Goal: Contribute content: Add original content to the website for others to see

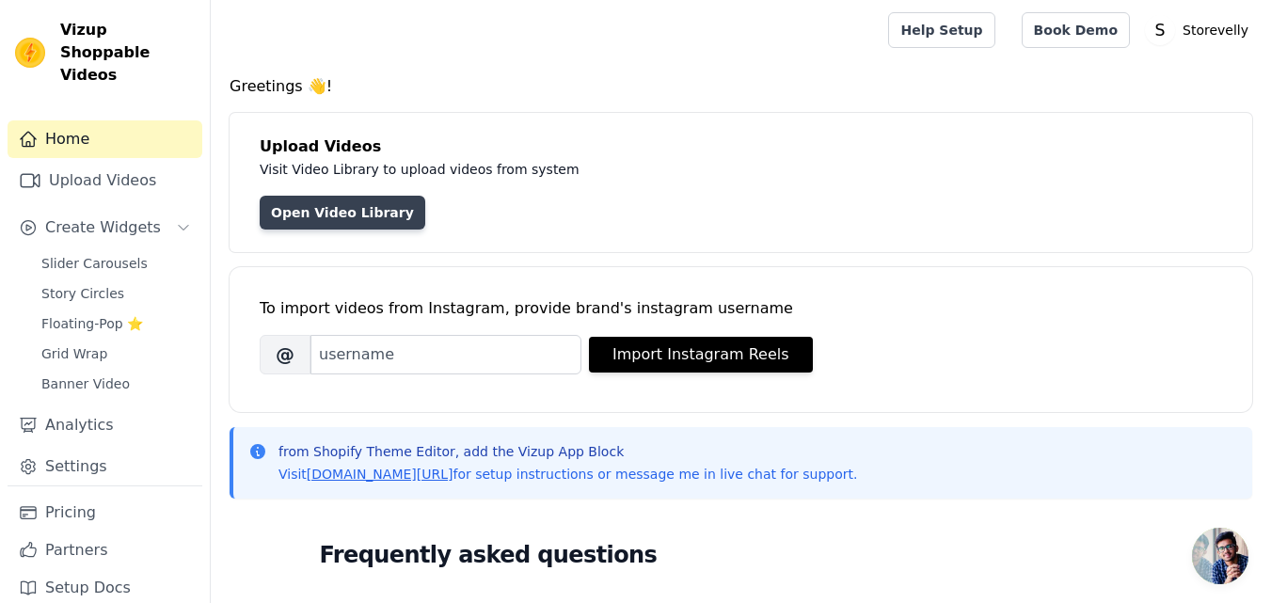
click at [341, 207] on link "Open Video Library" at bounding box center [343, 213] width 166 height 34
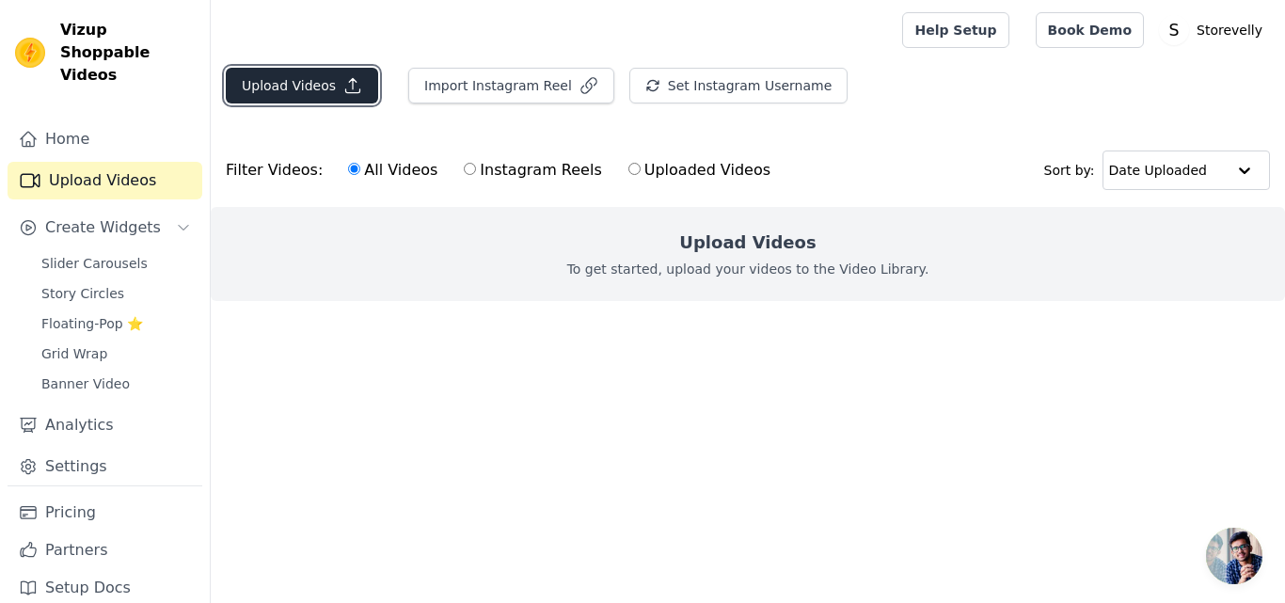
click at [312, 79] on button "Upload Videos" at bounding box center [302, 86] width 152 height 36
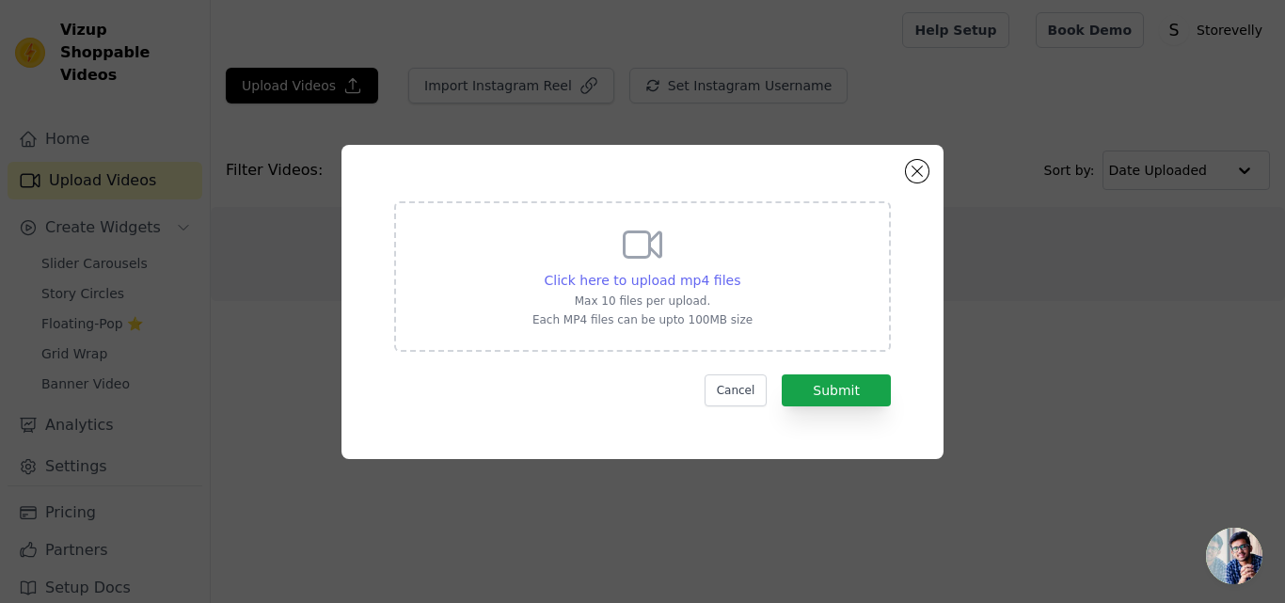
click at [722, 289] on div "Click here to upload mp4 files" at bounding box center [643, 280] width 197 height 19
click at [739, 271] on input "Click here to upload mp4 files Max 10 files per upload. Each MP4 files can be u…" at bounding box center [739, 270] width 1 height 1
type input "C:\fakepath\cf553e12c089eea55a9ab0cd5f0ede74 (2).mp4"
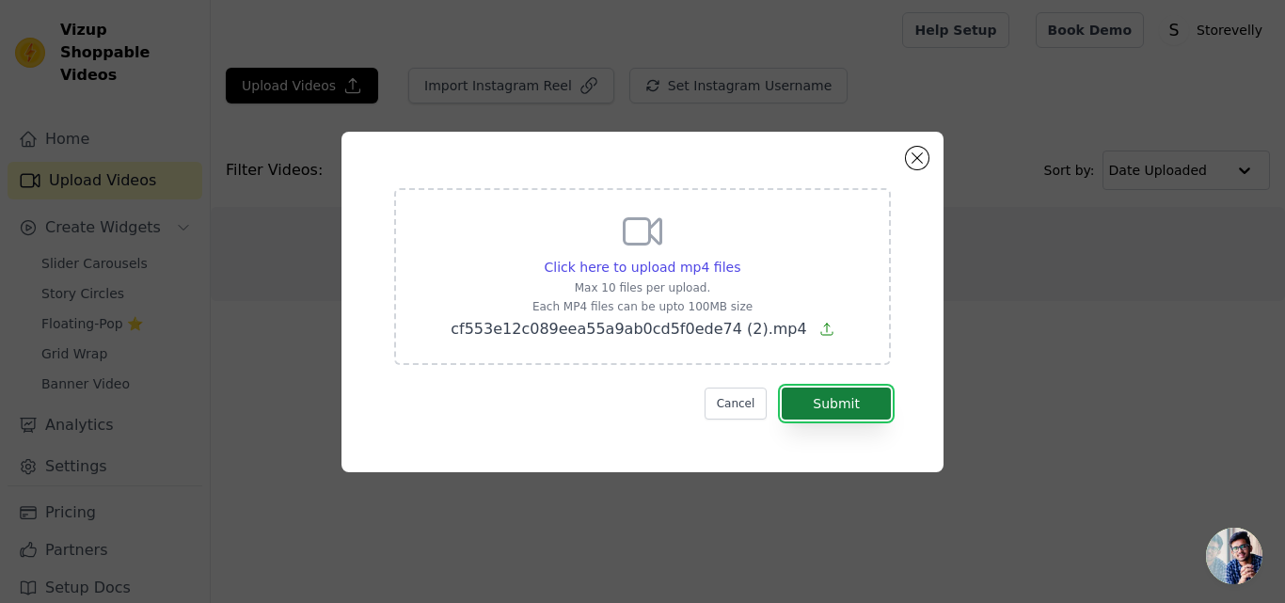
click at [821, 403] on button "Submit" at bounding box center [836, 404] width 109 height 32
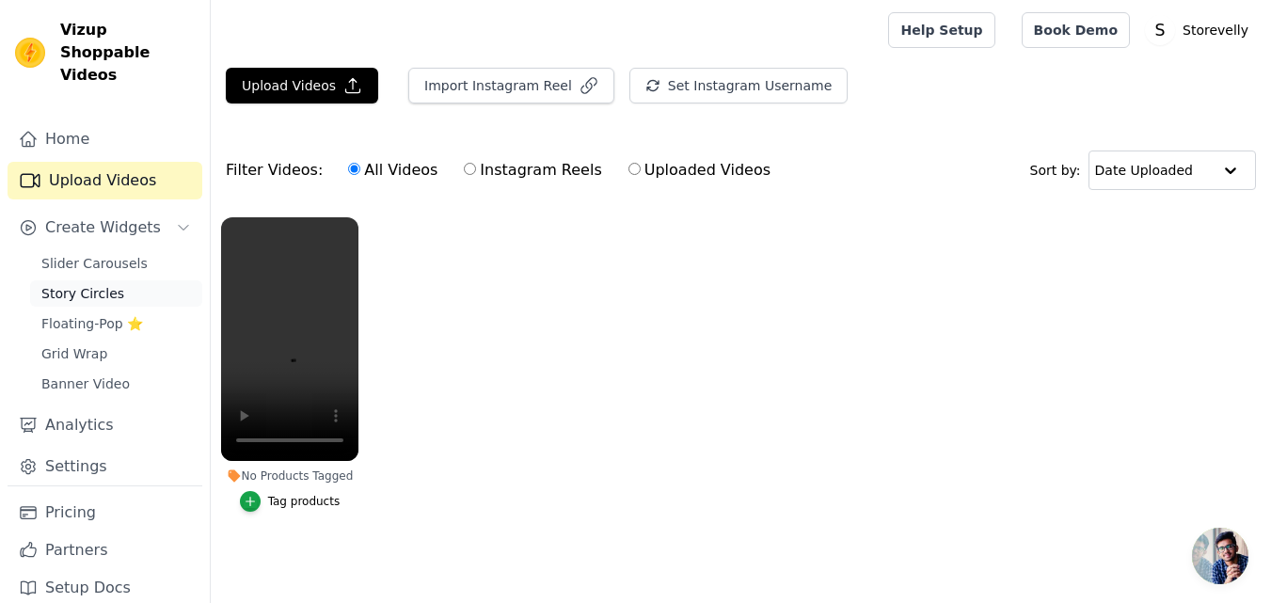
click at [106, 284] on span "Story Circles" at bounding box center [82, 293] width 83 height 19
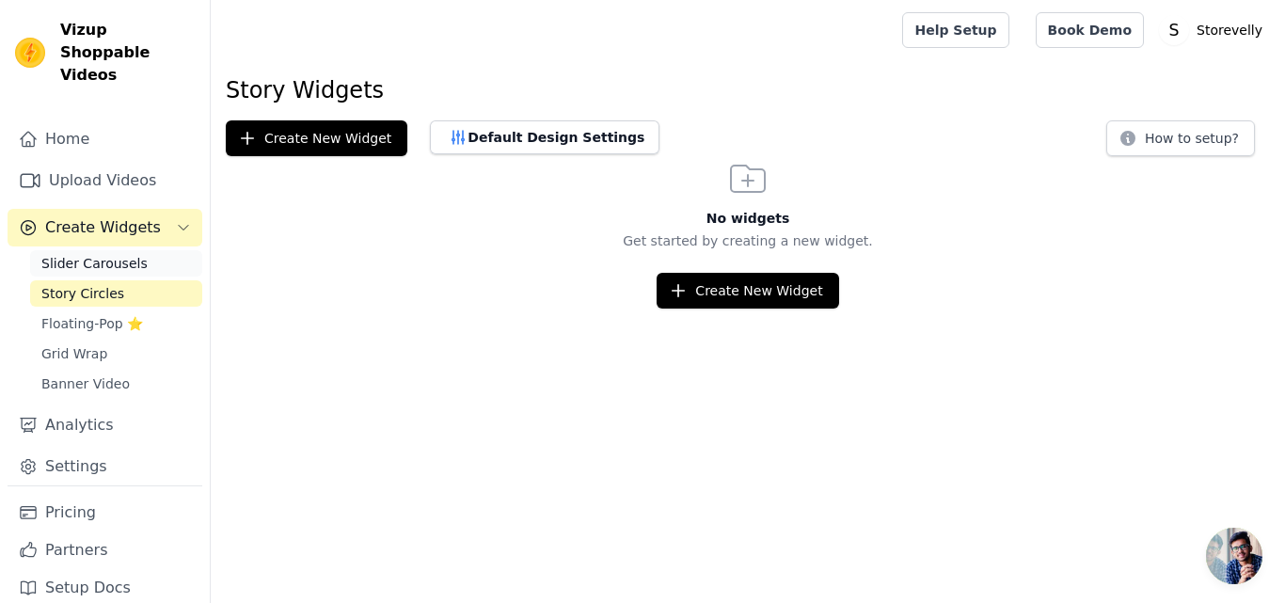
click at [103, 254] on span "Slider Carousels" at bounding box center [94, 263] width 106 height 19
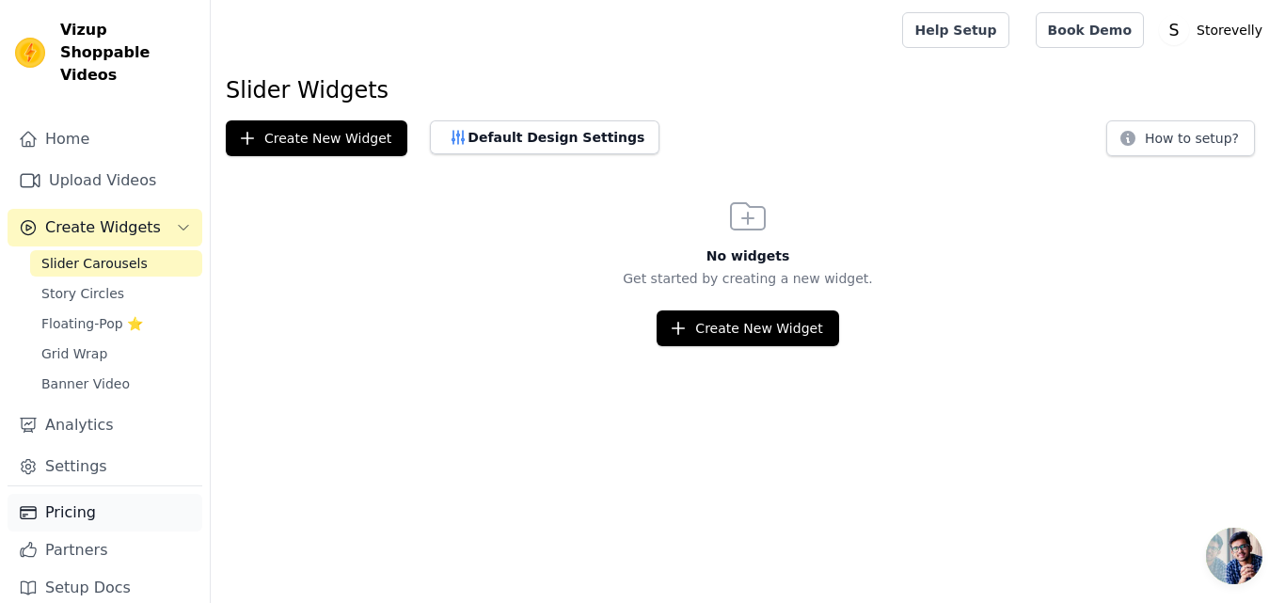
click at [87, 498] on link "Pricing" at bounding box center [105, 513] width 195 height 38
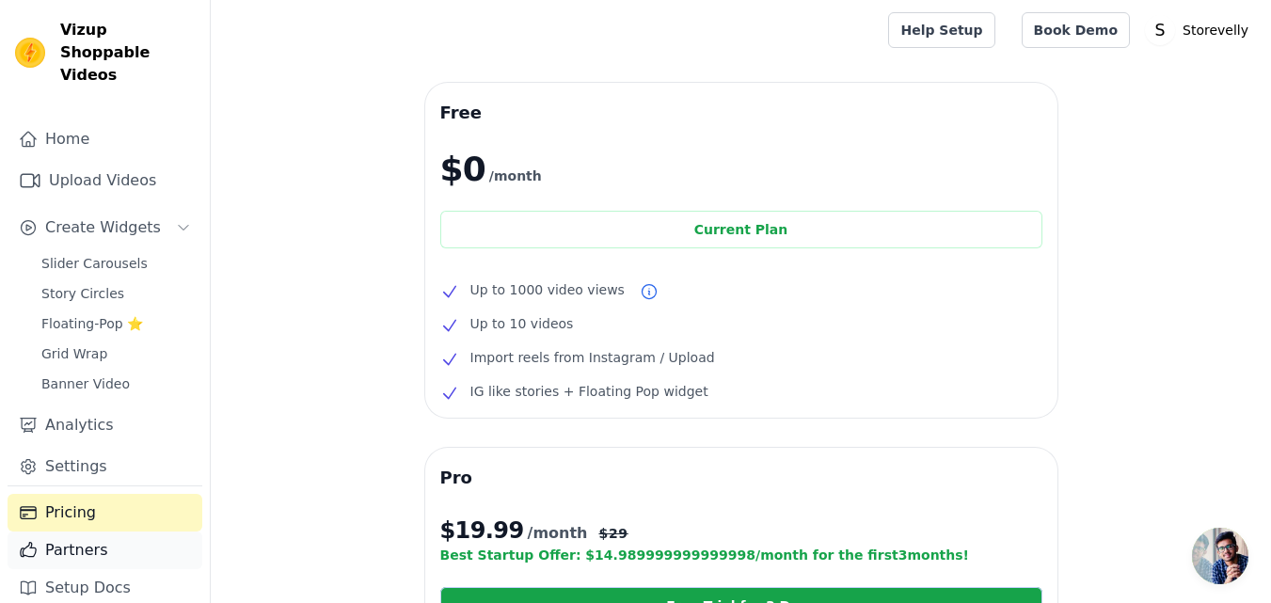
click at [87, 535] on link "Partners" at bounding box center [105, 551] width 195 height 38
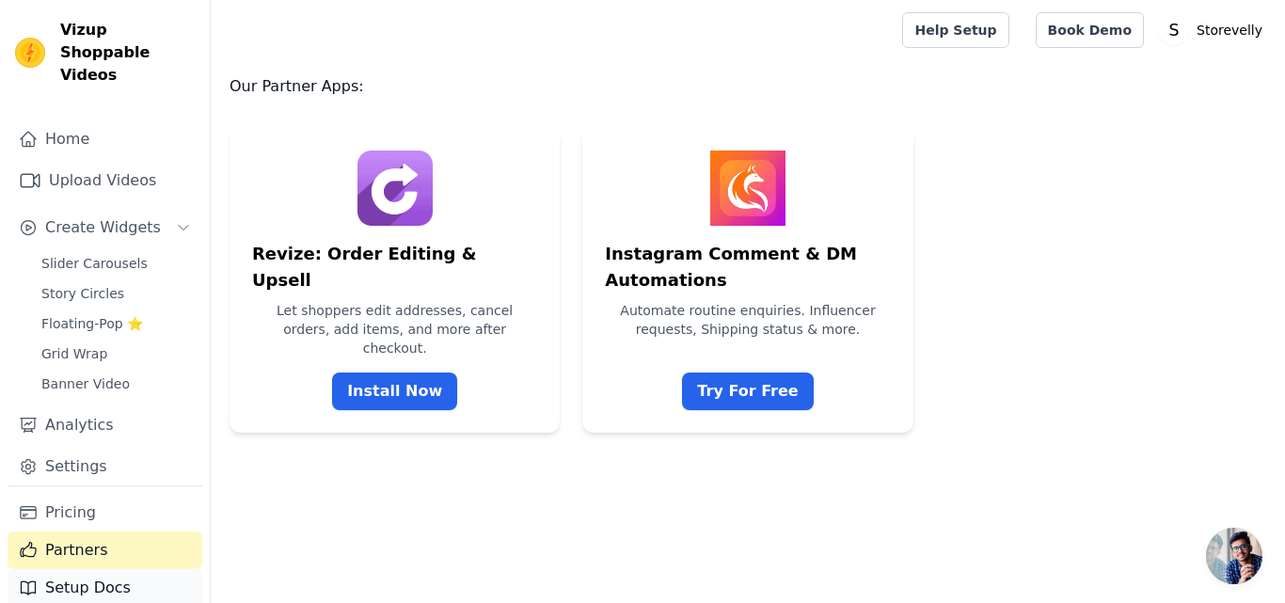
click at [120, 569] on link "Setup Docs" at bounding box center [105, 588] width 195 height 38
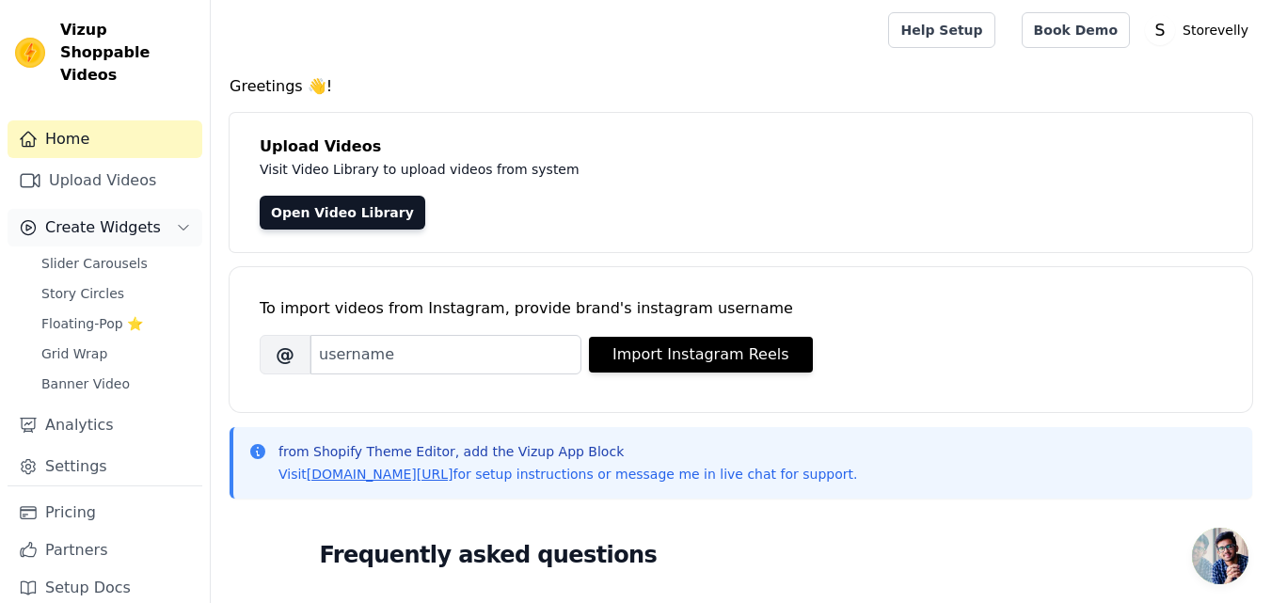
click at [170, 209] on button "Create Widgets" at bounding box center [105, 228] width 195 height 38
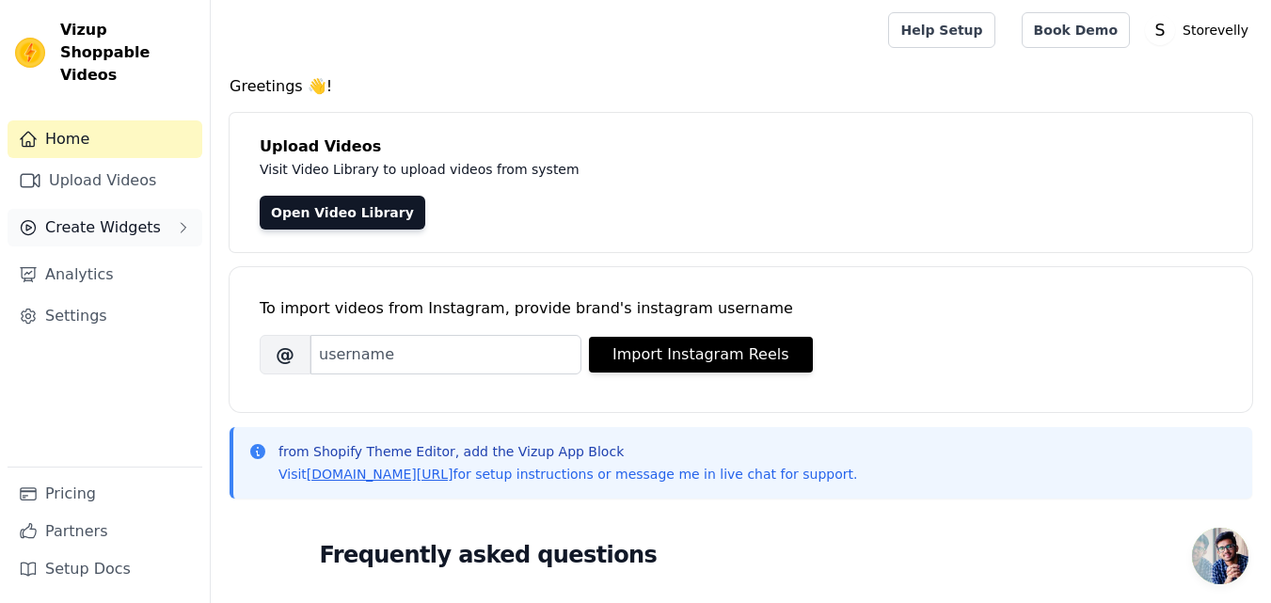
click at [170, 209] on button "Create Widgets" at bounding box center [105, 228] width 195 height 38
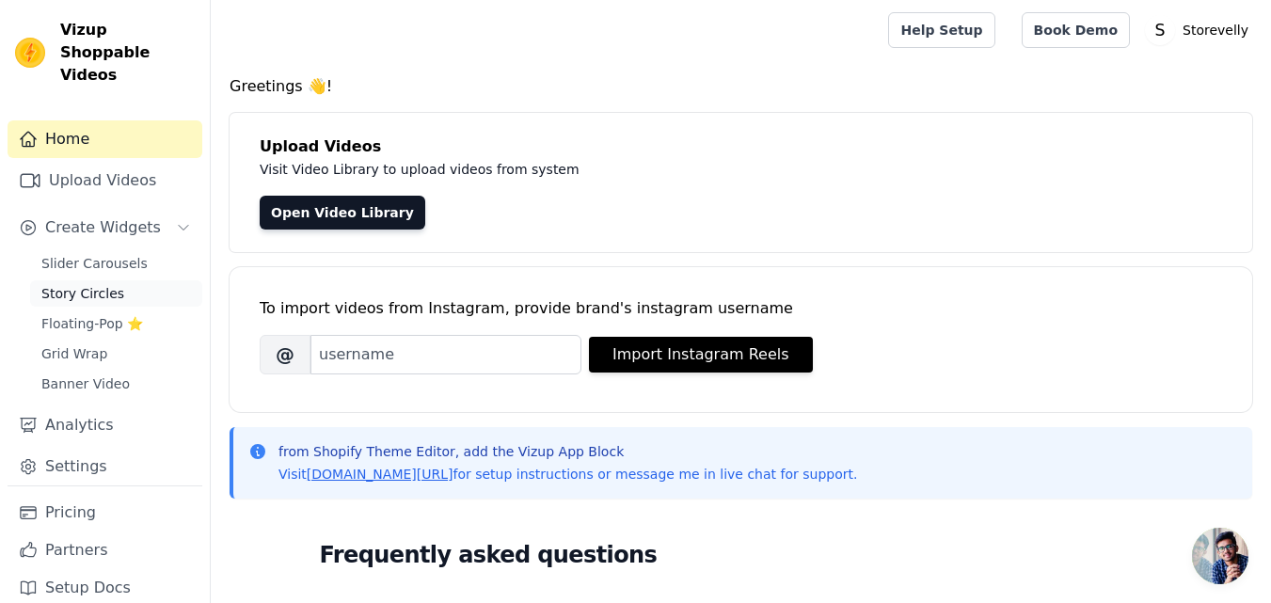
click at [98, 284] on span "Story Circles" at bounding box center [82, 293] width 83 height 19
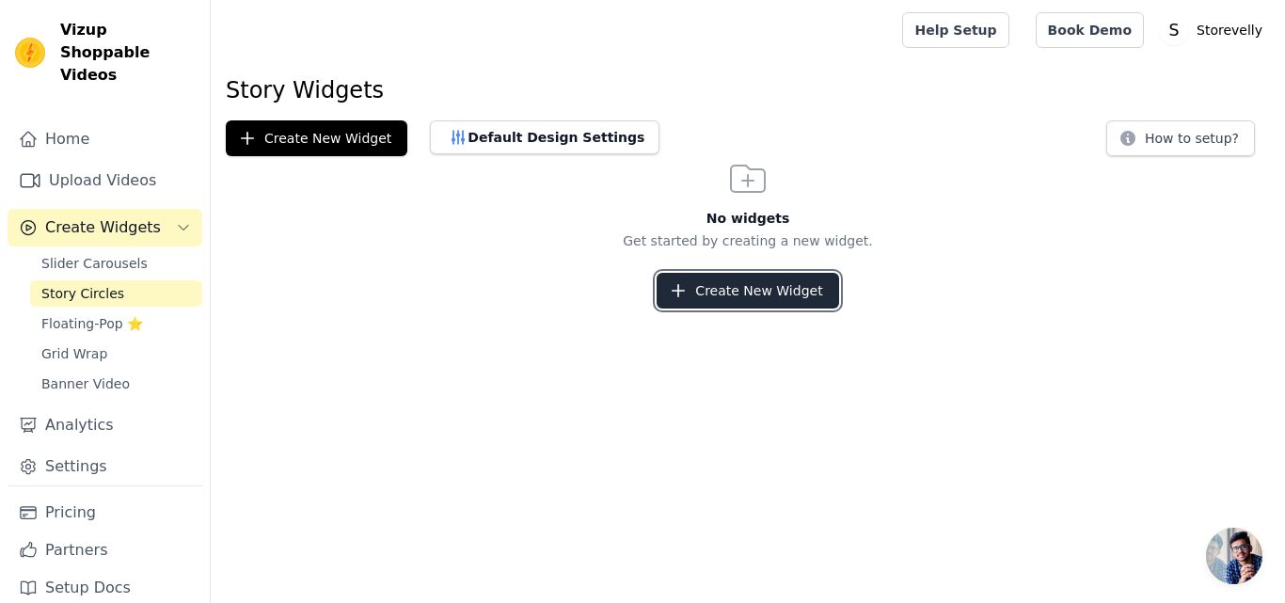
click at [741, 278] on button "Create New Widget" at bounding box center [748, 291] width 182 height 36
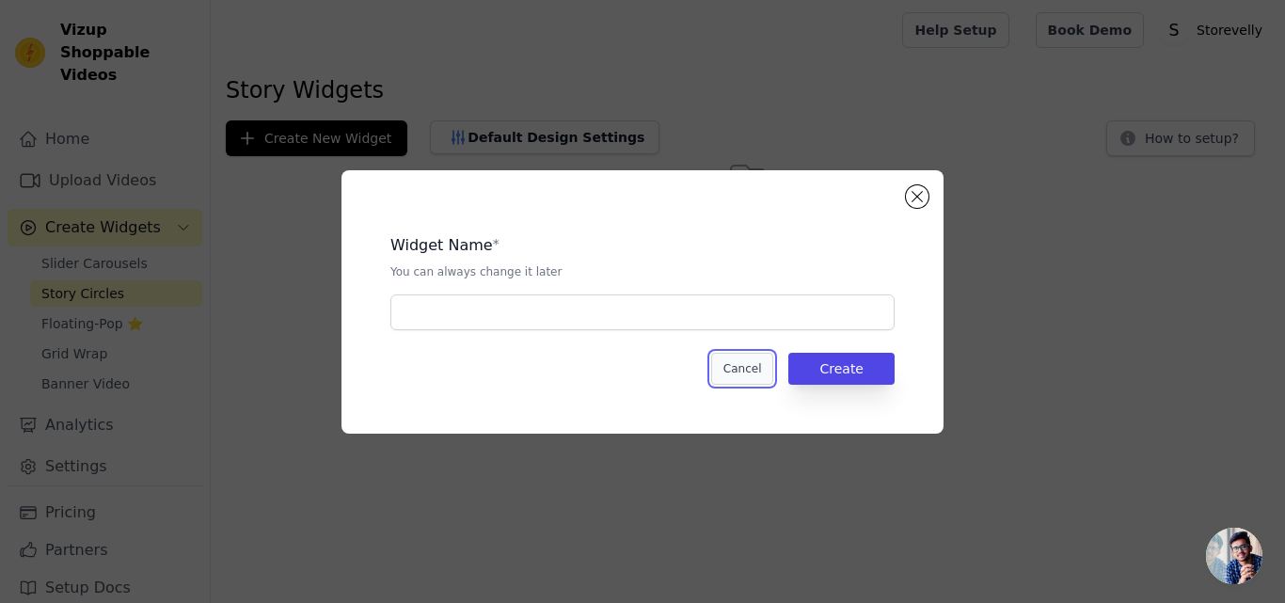
click at [754, 372] on button "Cancel" at bounding box center [742, 369] width 63 height 32
